Goal: Task Accomplishment & Management: Manage account settings

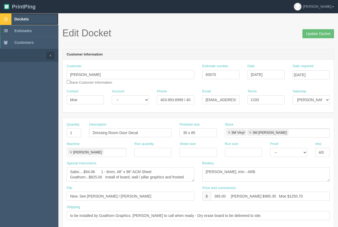
click at [25, 18] on span "Dockets" at bounding box center [21, 19] width 14 height 4
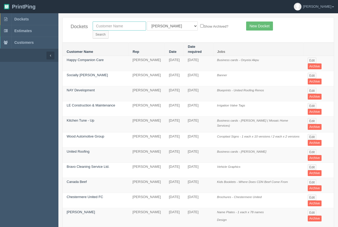
click at [116, 26] on input "text" at bounding box center [119, 25] width 53 height 9
type input "cowboys cellar"
click at [109, 31] on input "Search" at bounding box center [101, 35] width 16 height 8
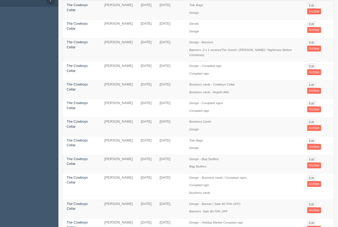
scroll to position [141, 0]
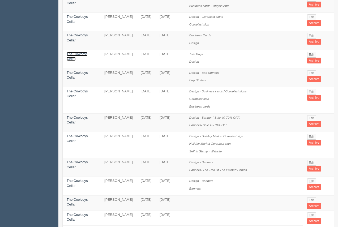
click at [73, 52] on link "The Cowboys Cellar" at bounding box center [77, 56] width 21 height 9
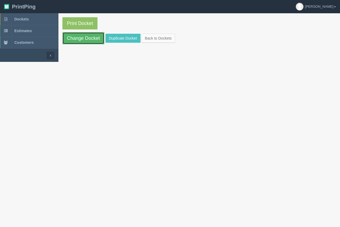
click at [76, 34] on link "Change Docket" at bounding box center [83, 38] width 42 height 12
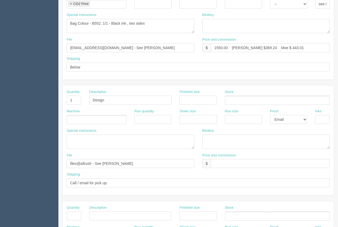
scroll to position [255, 0]
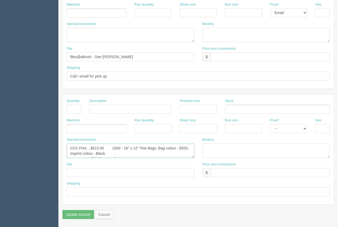
click at [114, 152] on textarea "CO2 Print....$510.00 1000 - 16" x 12" Tote Bags. Bag colour - B552. Imprint col…" at bounding box center [131, 151] width 128 height 14
